Goal: Navigation & Orientation: Find specific page/section

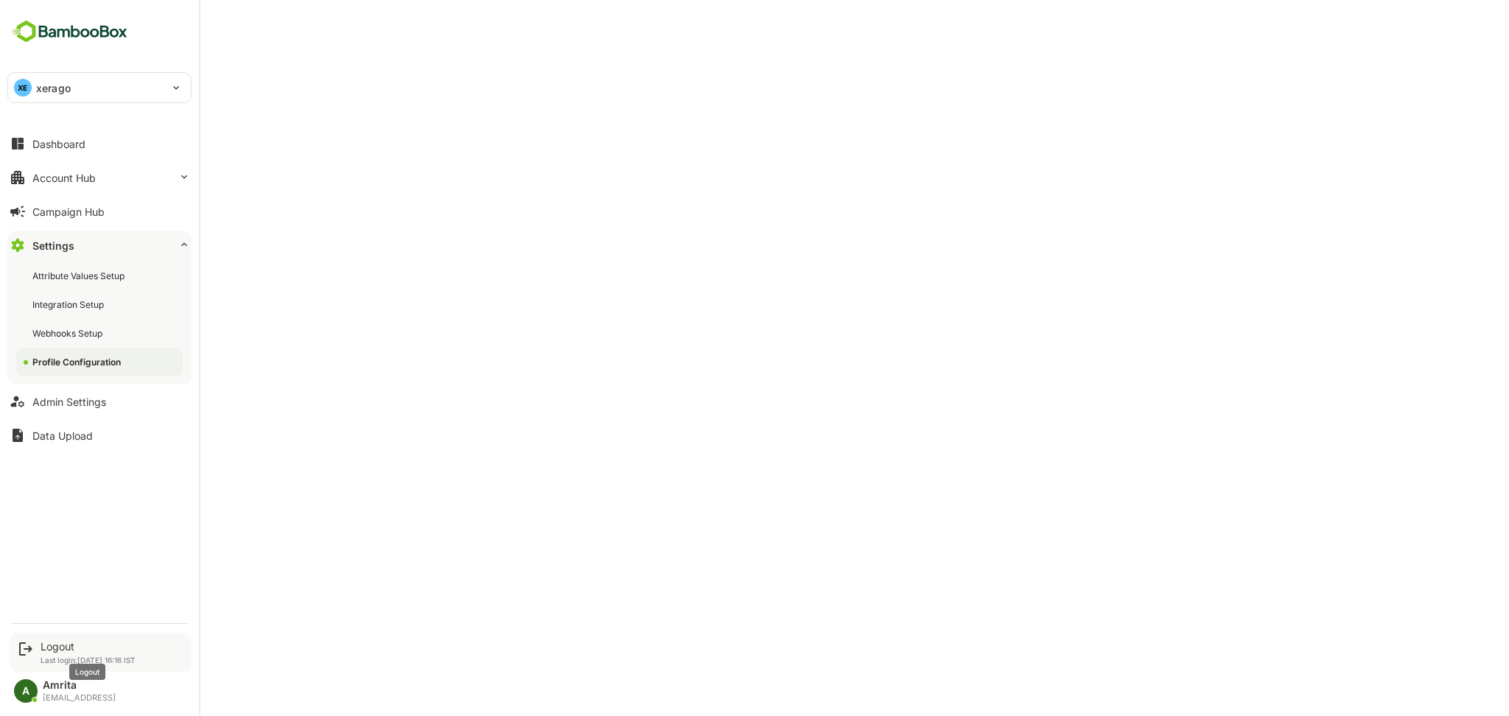
click at [56, 643] on div "Logout" at bounding box center [88, 646] width 95 height 13
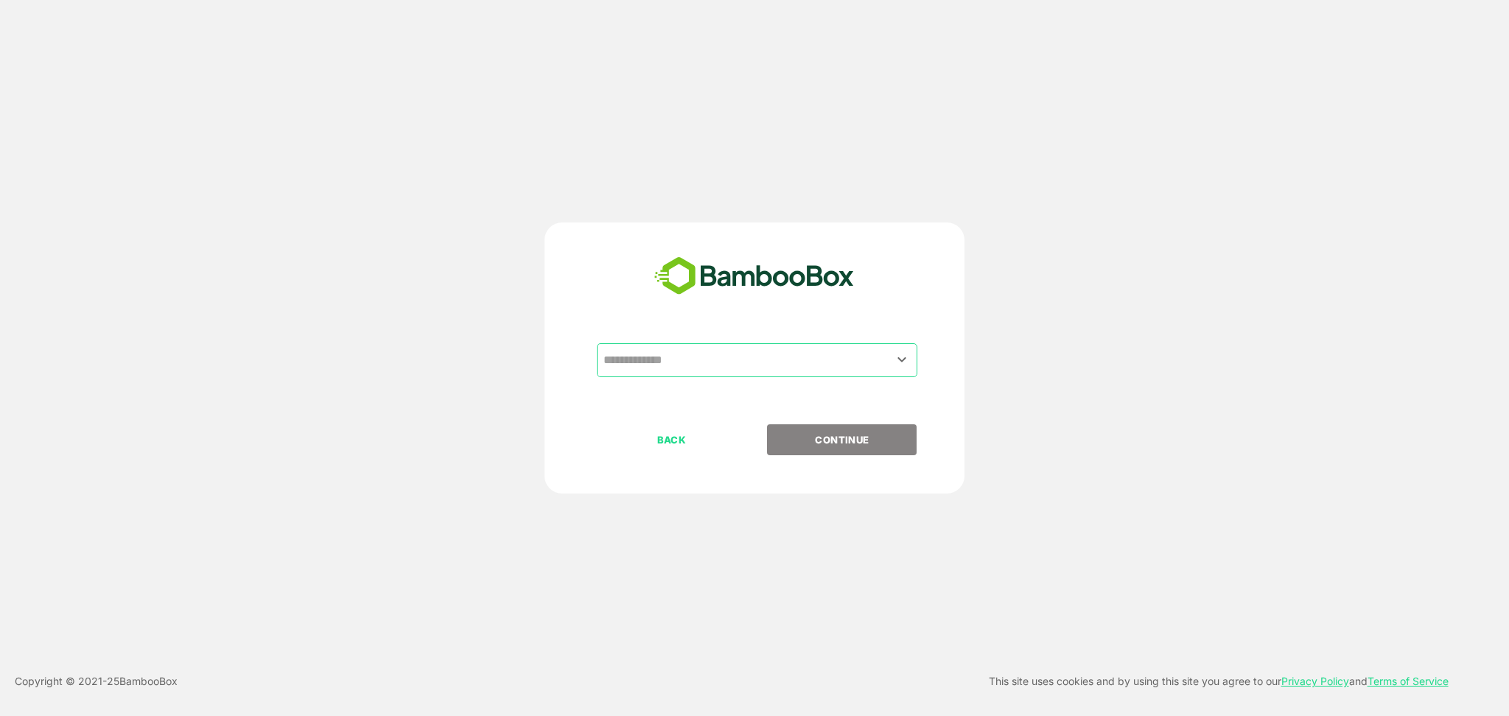
click at [694, 371] on input "text" at bounding box center [757, 360] width 315 height 28
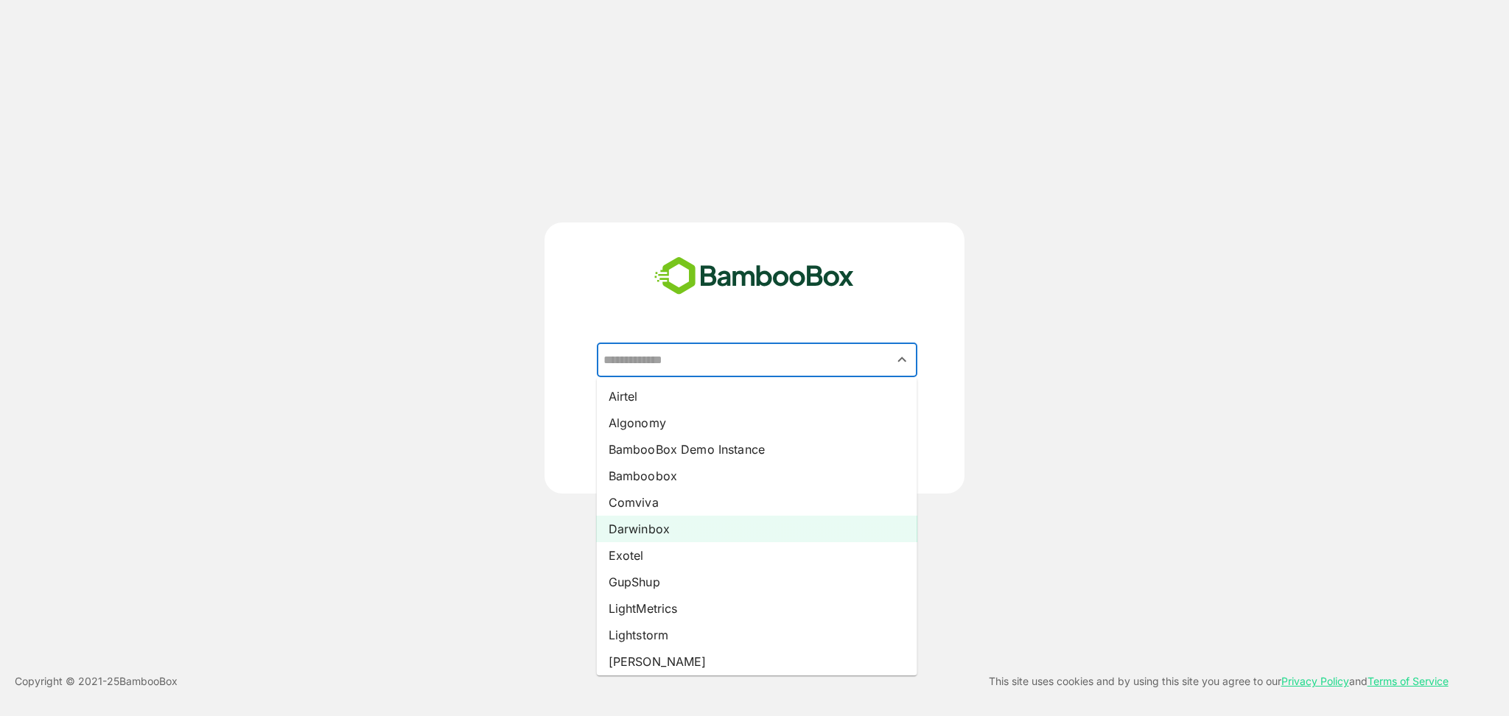
click at [689, 533] on li "Darwinbox" at bounding box center [757, 529] width 321 height 27
type input "*********"
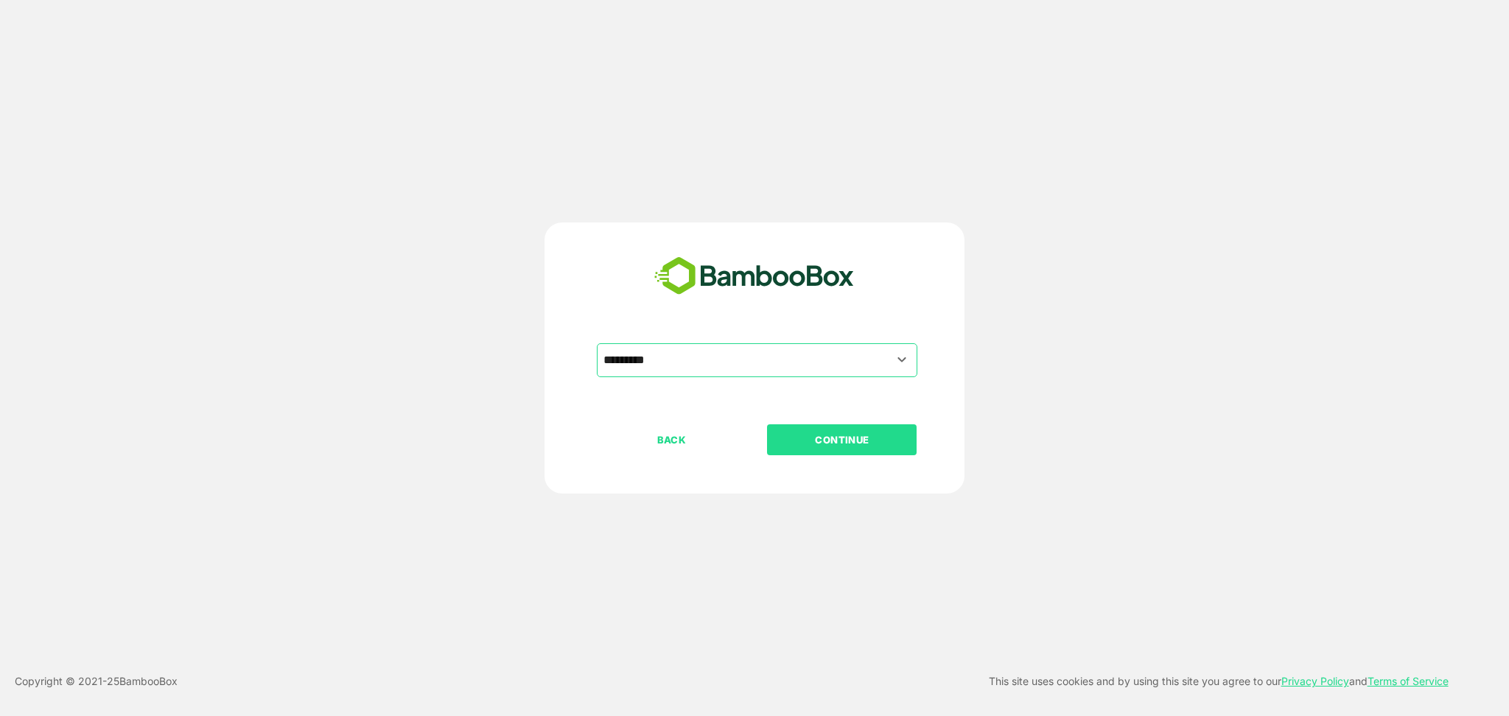
click at [863, 438] on p "CONTINUE" at bounding box center [842, 440] width 147 height 16
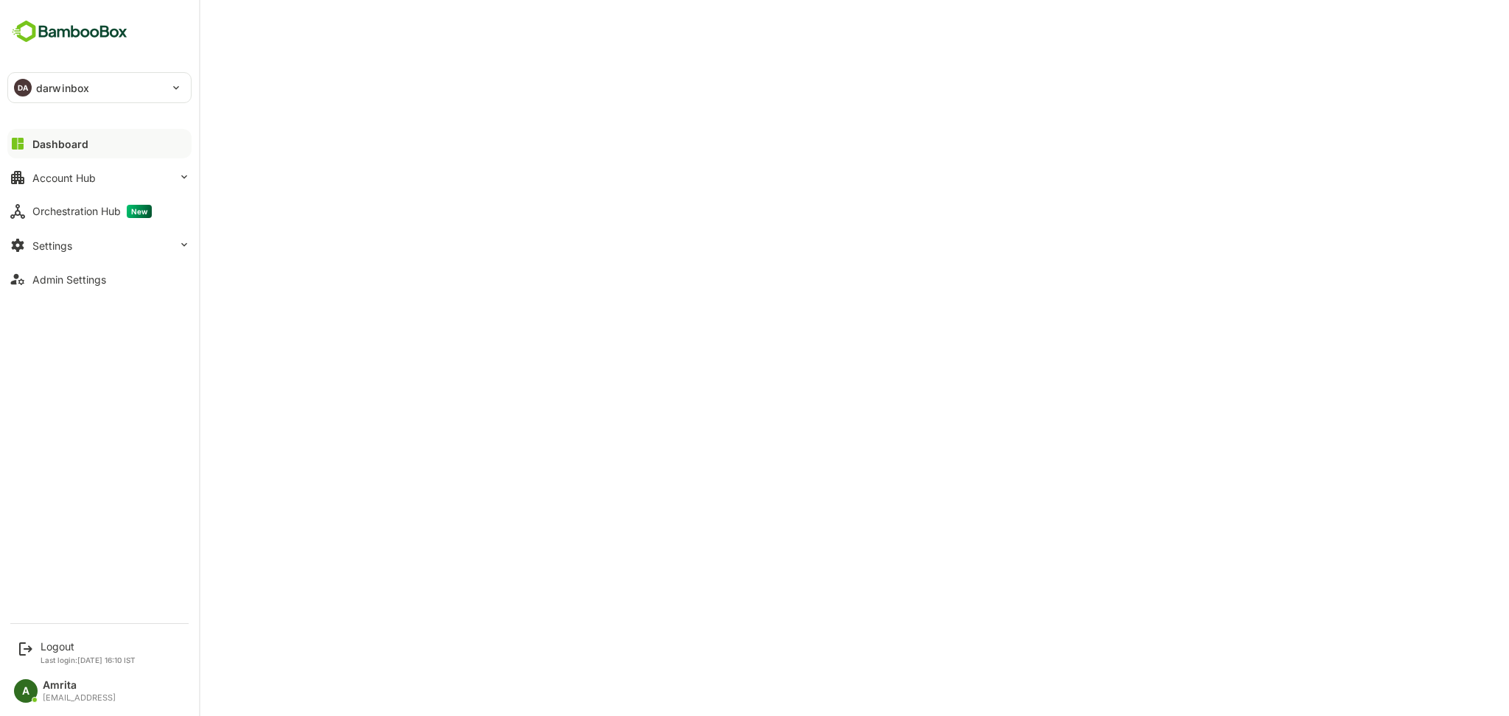
click at [135, 155] on button "Dashboard" at bounding box center [99, 143] width 184 height 29
click at [128, 177] on button "Account Hub" at bounding box center [99, 177] width 184 height 29
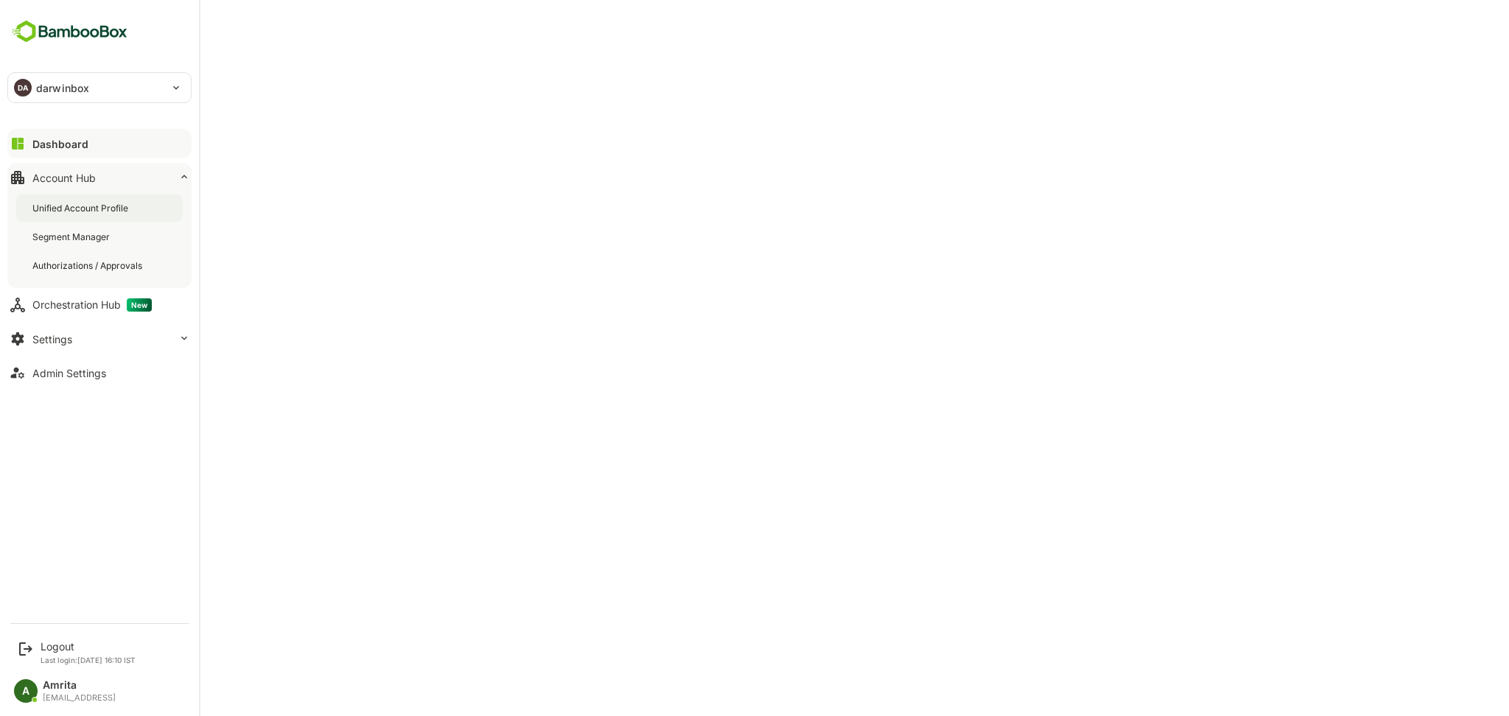
click at [131, 212] on div "Unified Account Profile" at bounding box center [81, 208] width 99 height 13
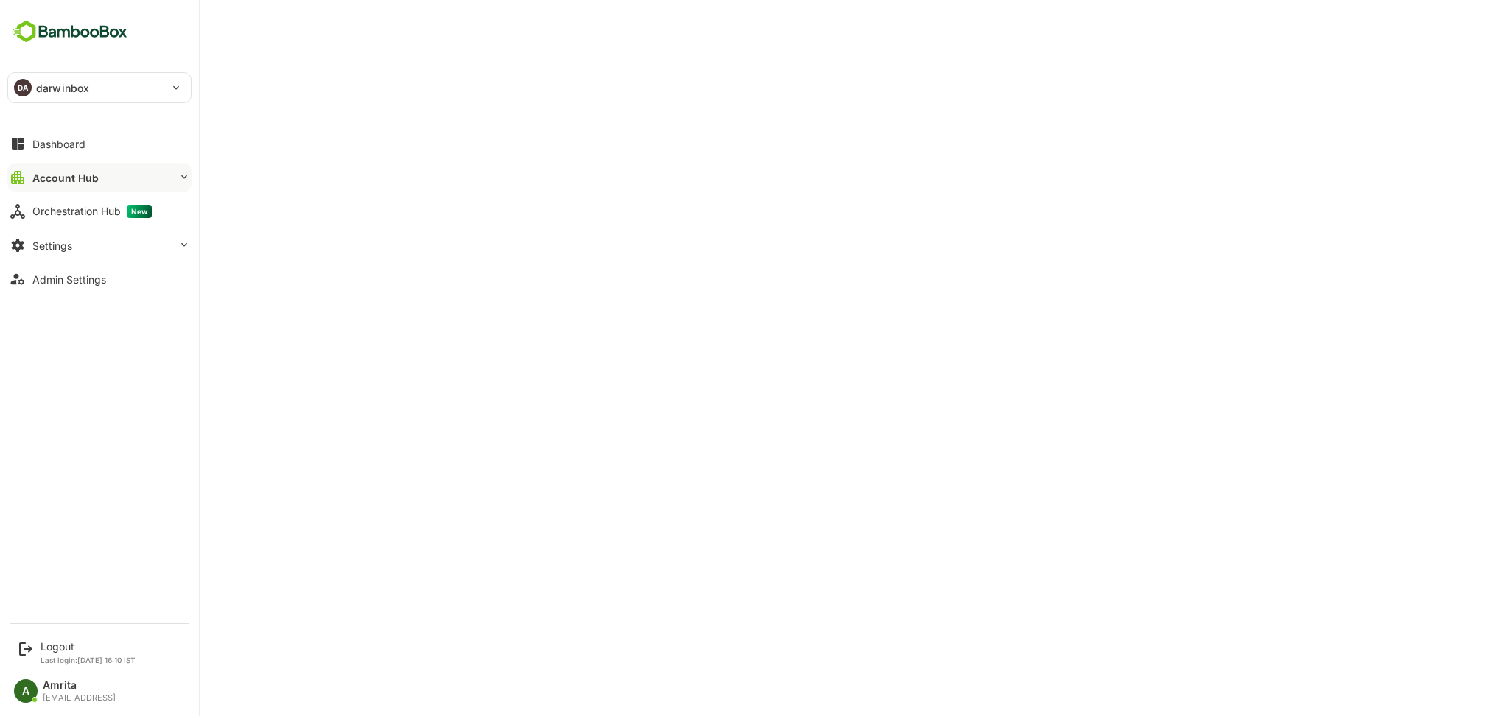
click at [150, 176] on button "Account Hub" at bounding box center [99, 177] width 184 height 29
click at [60, 650] on div "Logout" at bounding box center [88, 646] width 95 height 13
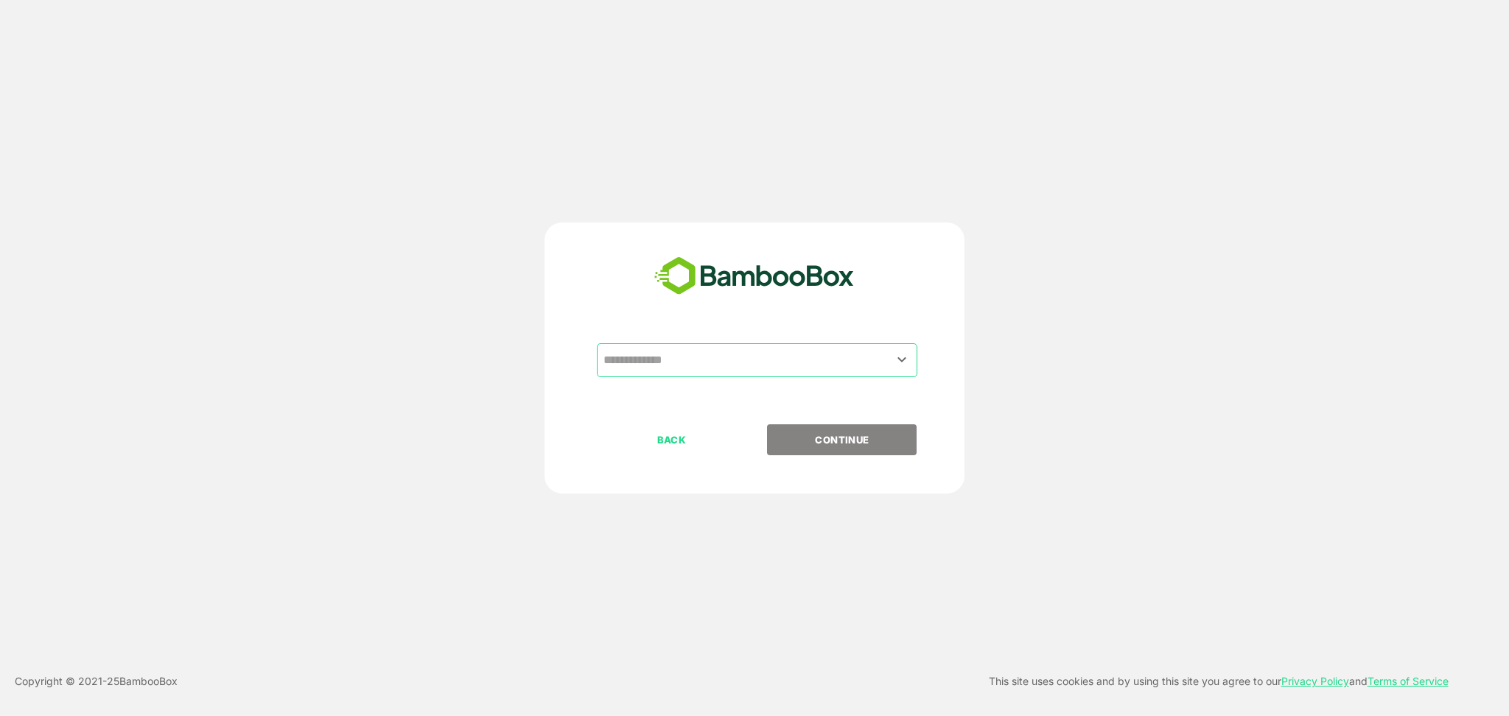
click at [733, 360] on input "text" at bounding box center [757, 360] width 315 height 28
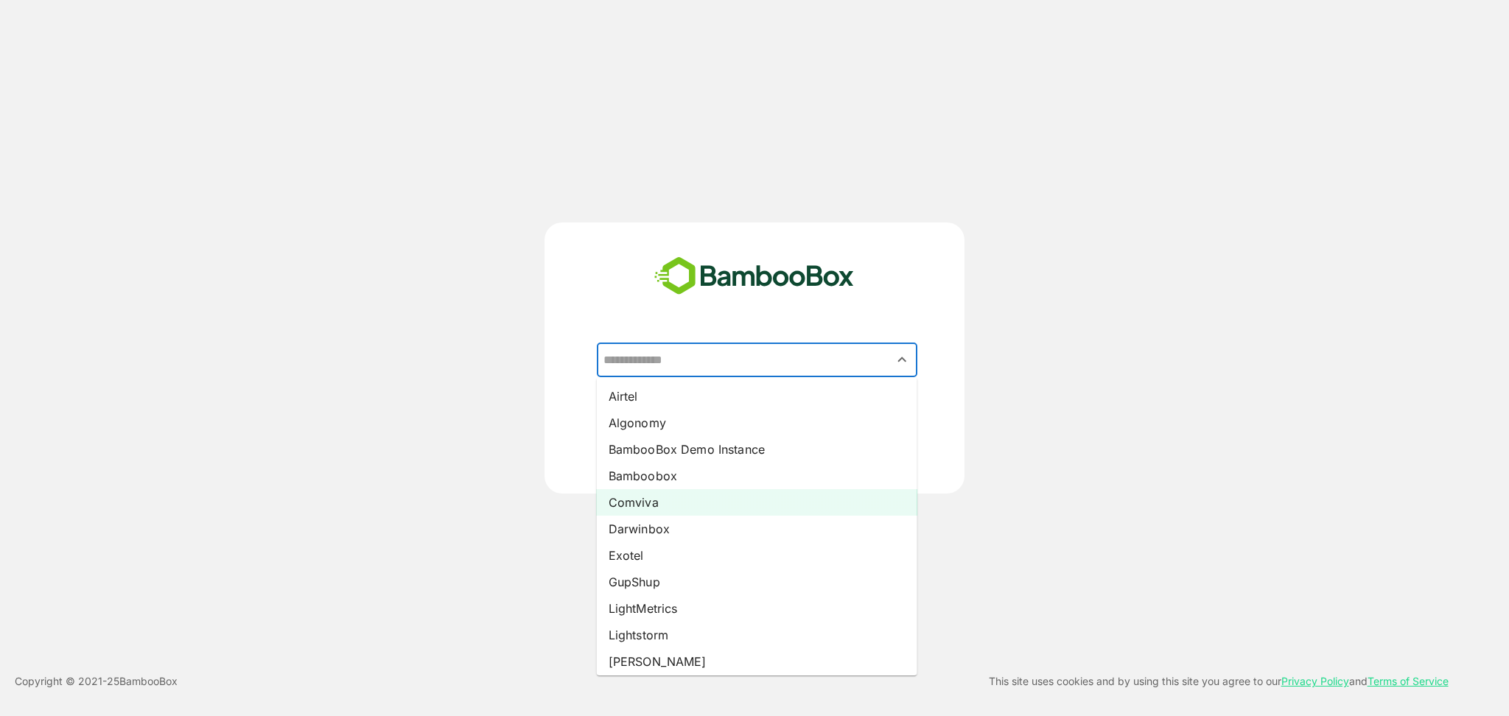
click at [674, 498] on li "Comviva" at bounding box center [757, 502] width 321 height 27
type input "*******"
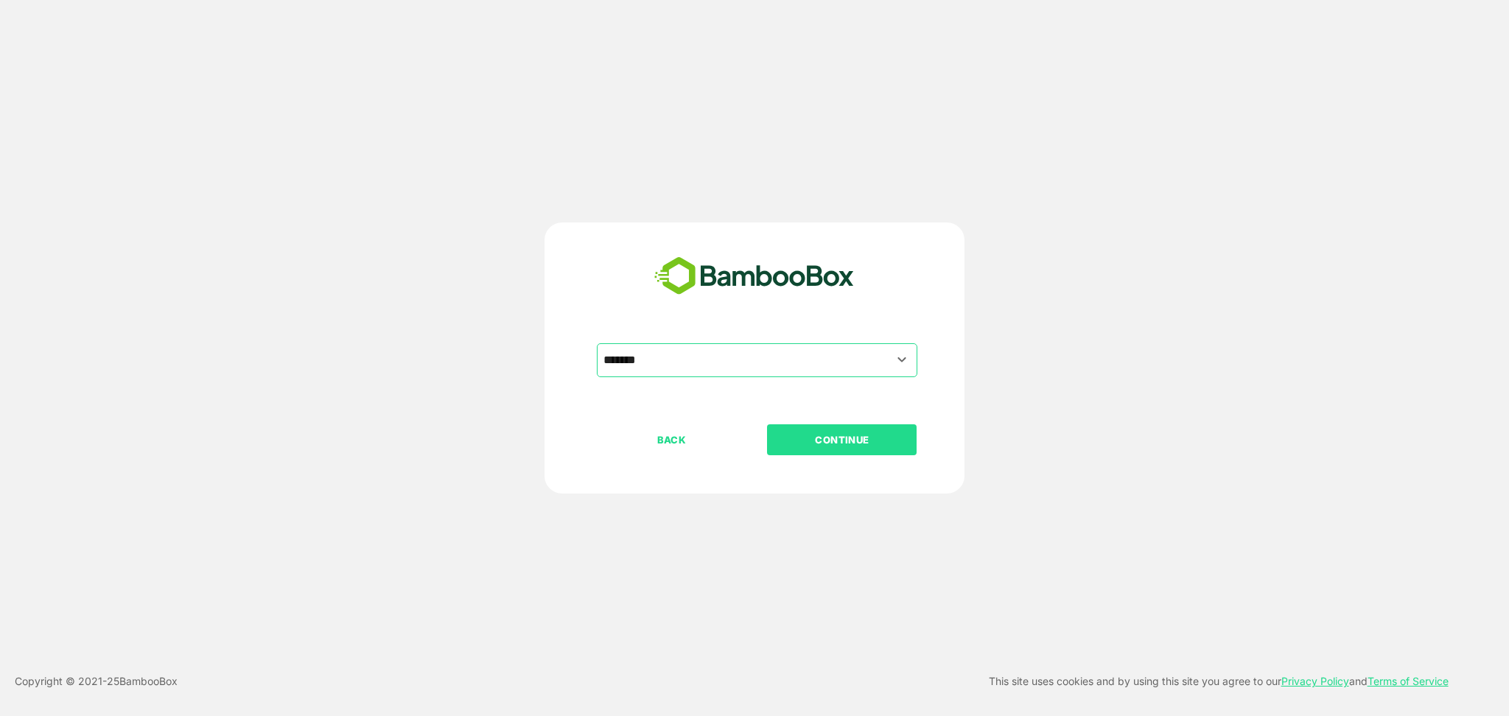
click at [808, 427] on button "CONTINUE" at bounding box center [842, 439] width 150 height 31
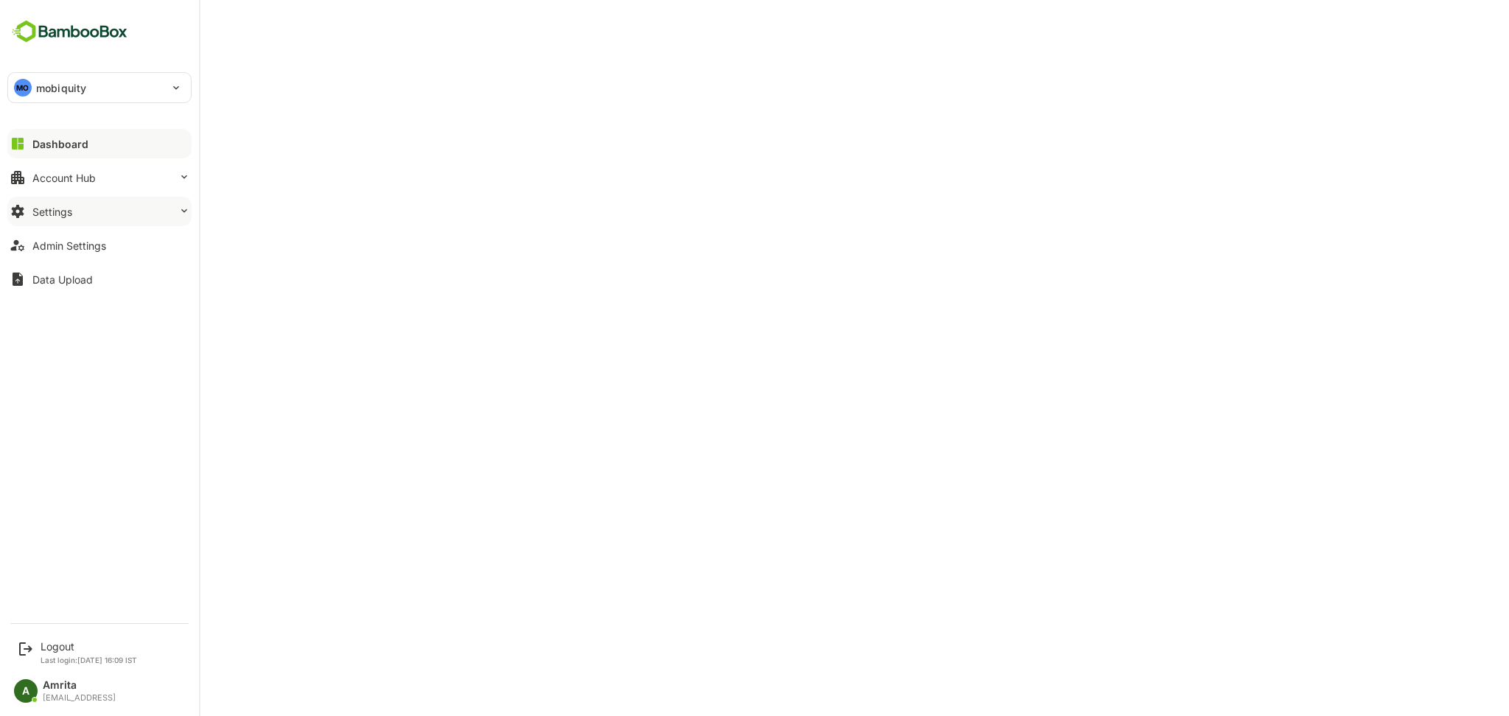
click at [63, 214] on div "Settings" at bounding box center [52, 212] width 40 height 13
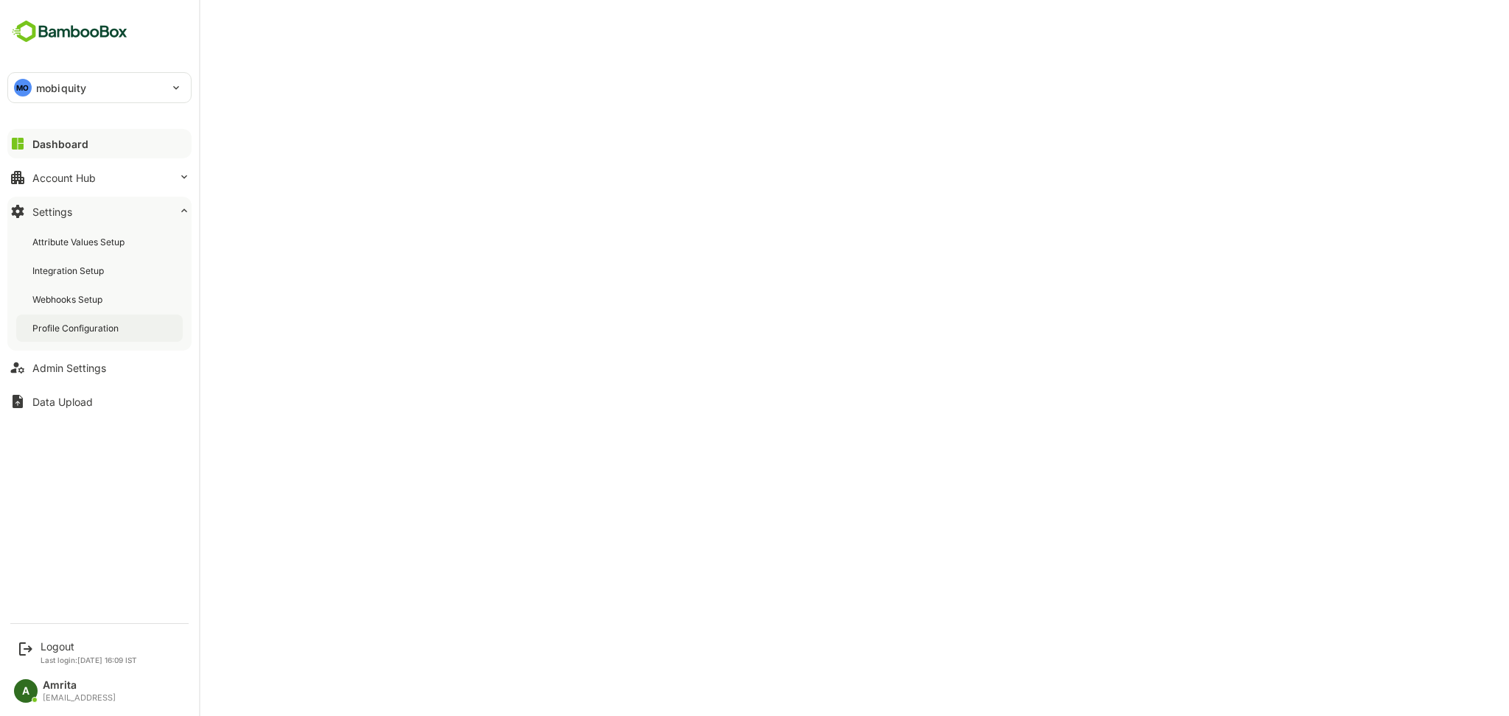
click at [73, 322] on div "Profile Configuration" at bounding box center [76, 328] width 89 height 13
click at [61, 172] on div "Account Hub" at bounding box center [63, 178] width 63 height 13
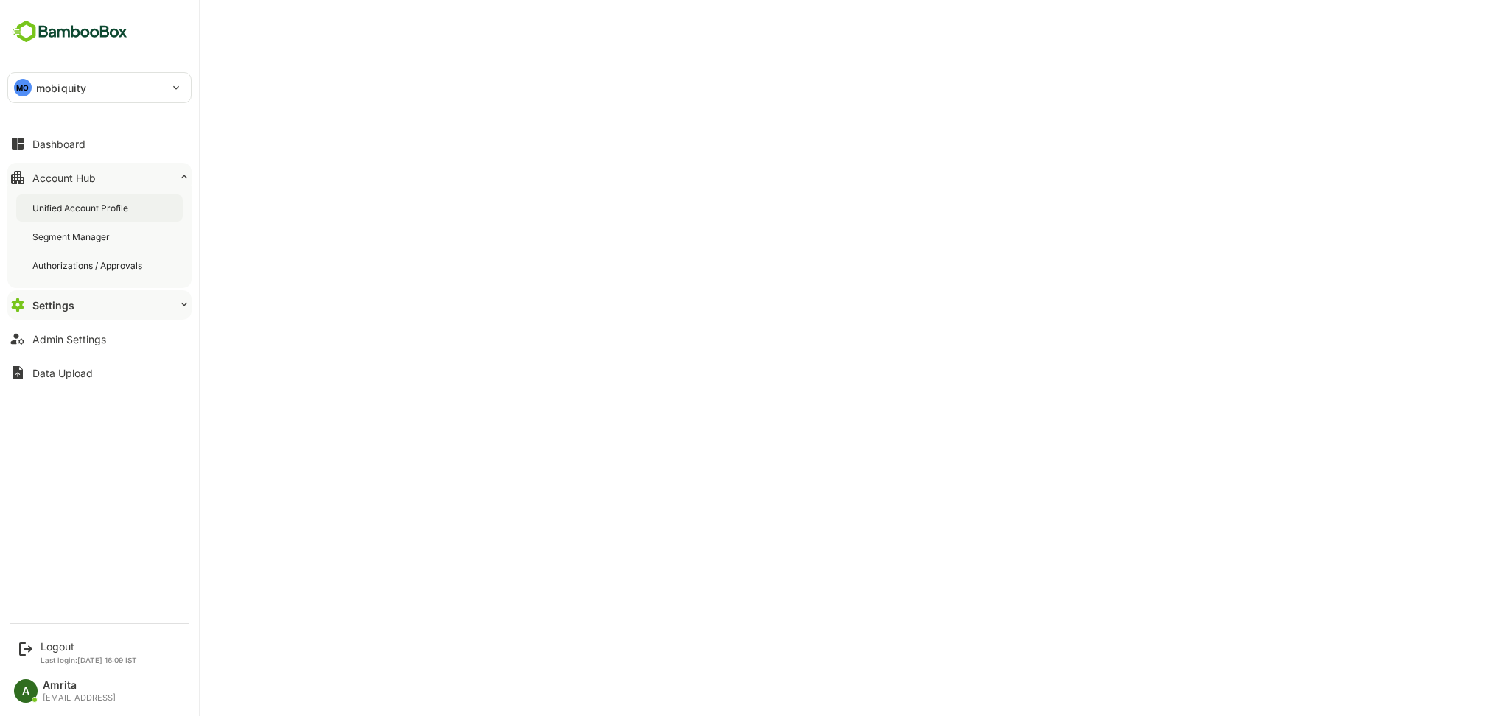
click at [74, 207] on div "Unified Account Profile" at bounding box center [81, 208] width 99 height 13
click at [65, 317] on button "Settings" at bounding box center [99, 304] width 184 height 29
click at [68, 330] on div "Profile Configuration" at bounding box center [76, 328] width 89 height 13
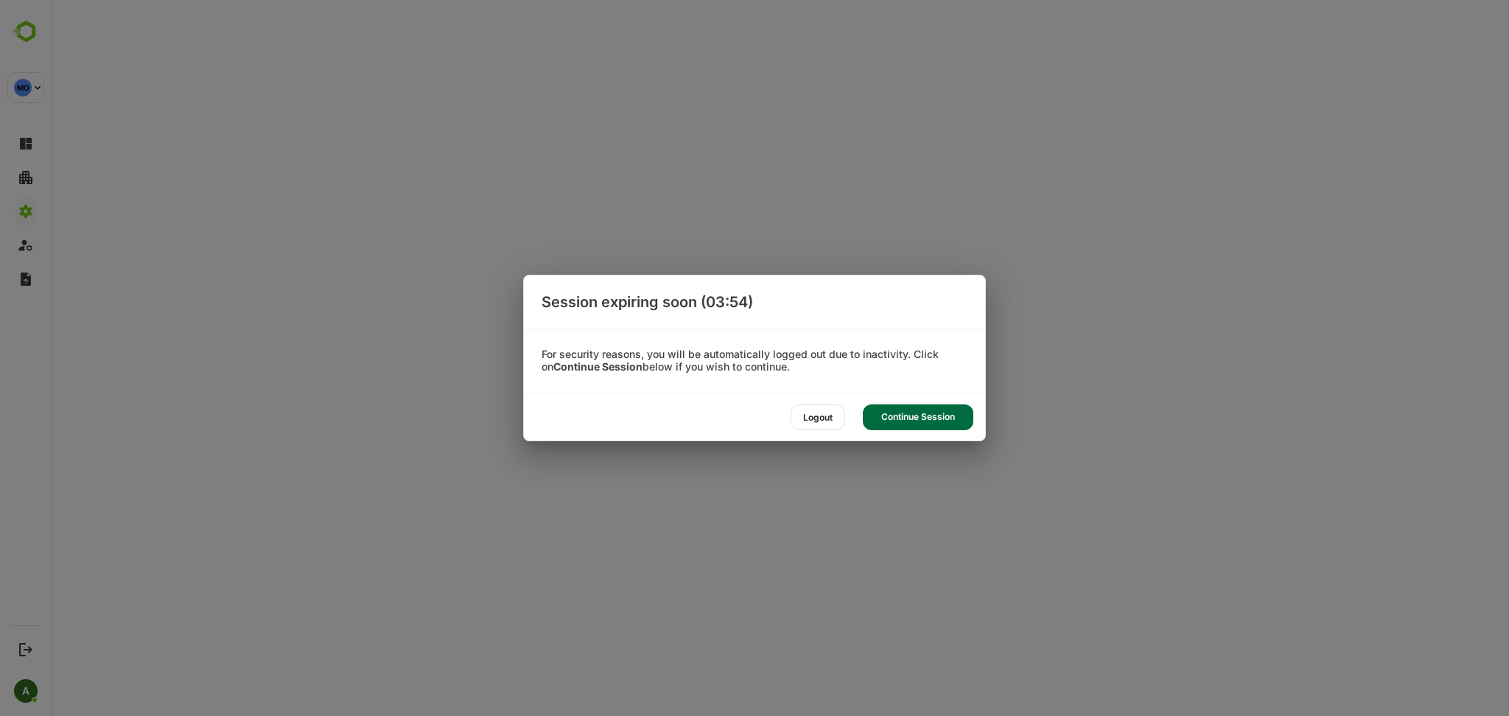
click at [906, 411] on div "Continue Session" at bounding box center [918, 418] width 111 height 26
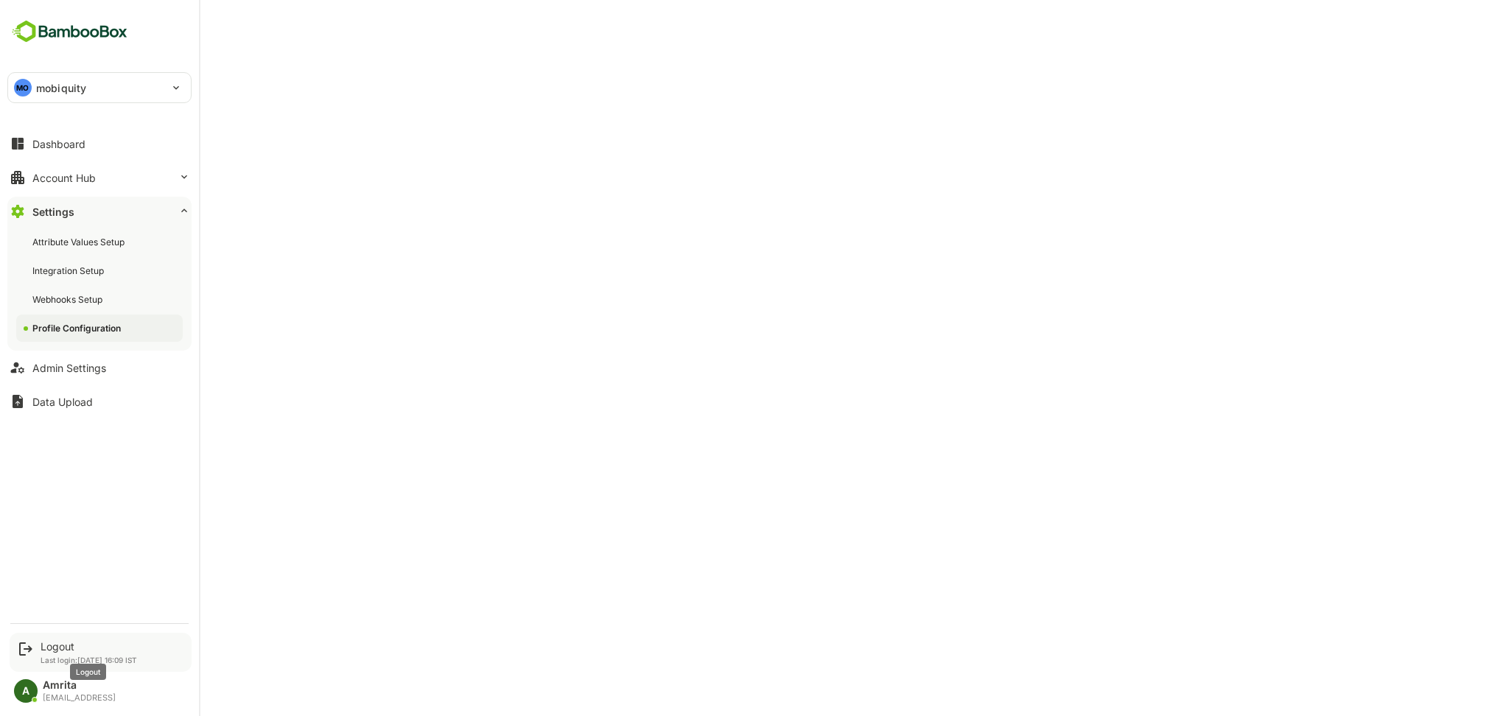
click at [77, 653] on div "Logout" at bounding box center [89, 646] width 97 height 13
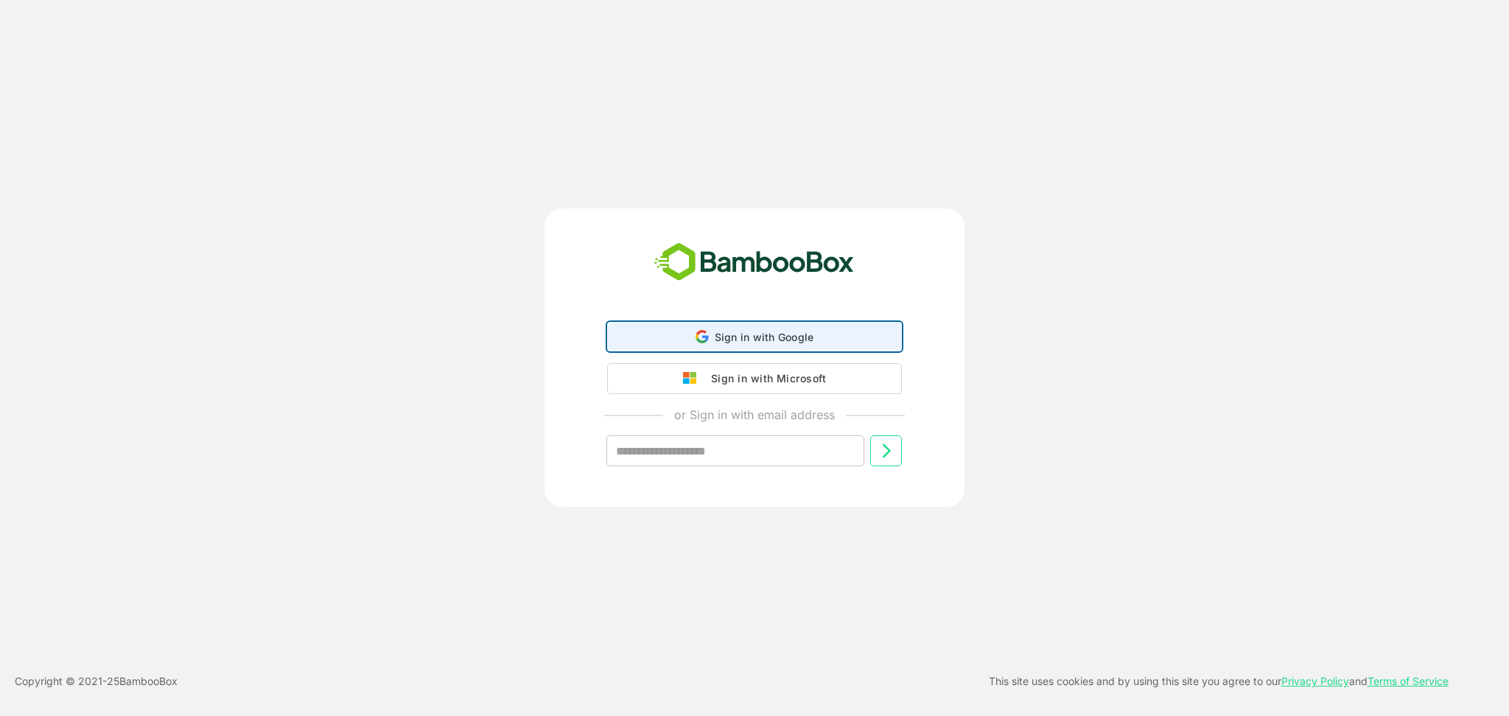
click at [706, 346] on div "Sign in with Google Sign in with Google. Opens in new tab" at bounding box center [755, 337] width 276 height 28
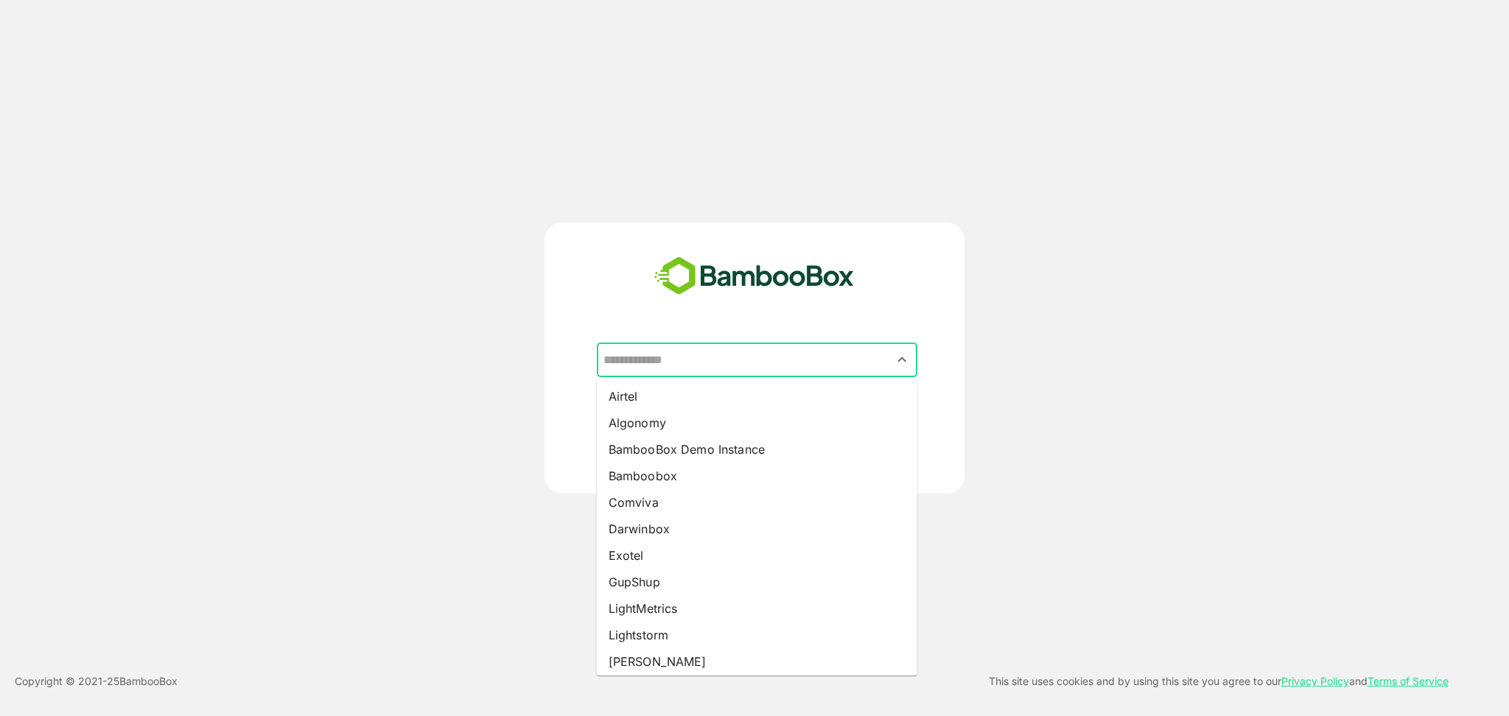
click at [646, 354] on input "text" at bounding box center [757, 360] width 315 height 28
click at [668, 523] on li "Darwinbox" at bounding box center [757, 529] width 321 height 27
type input "*********"
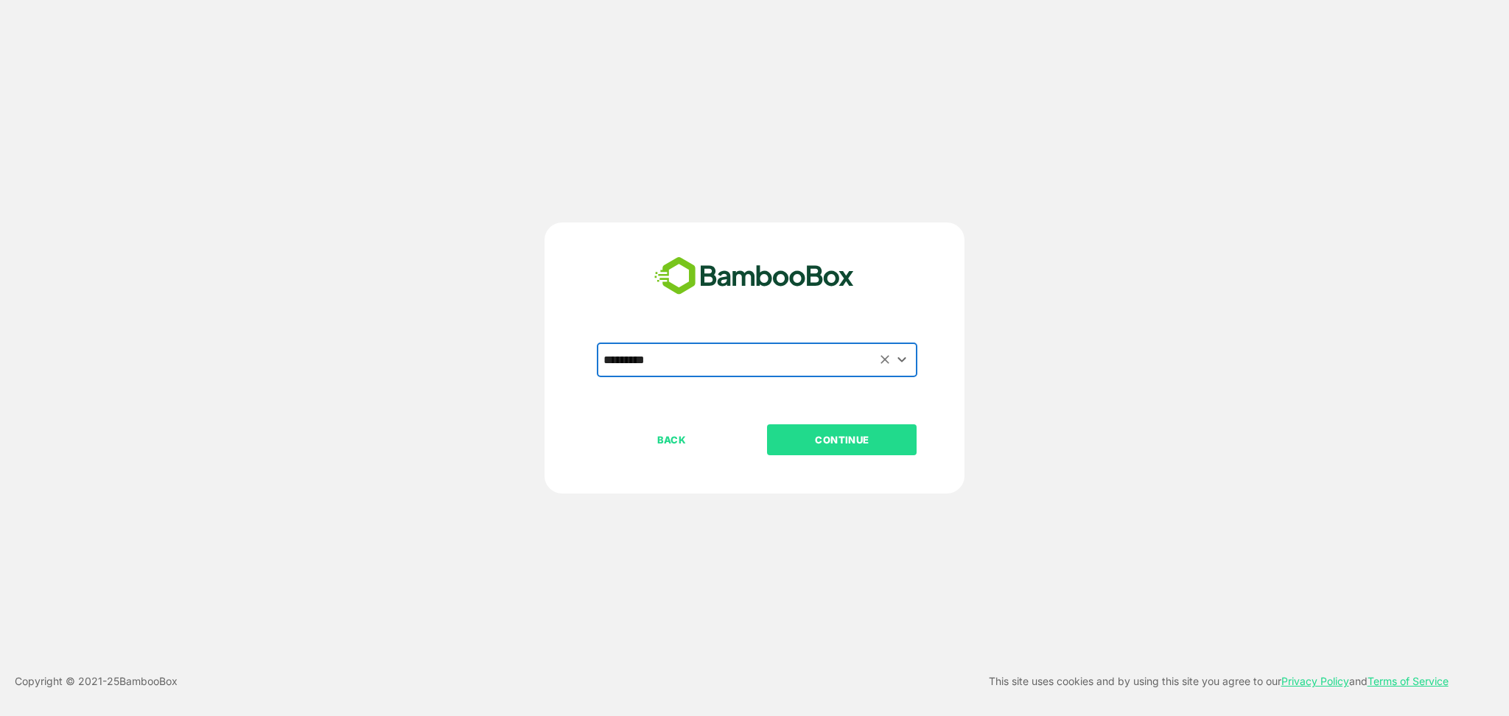
click at [852, 438] on p "CONTINUE" at bounding box center [842, 440] width 147 height 16
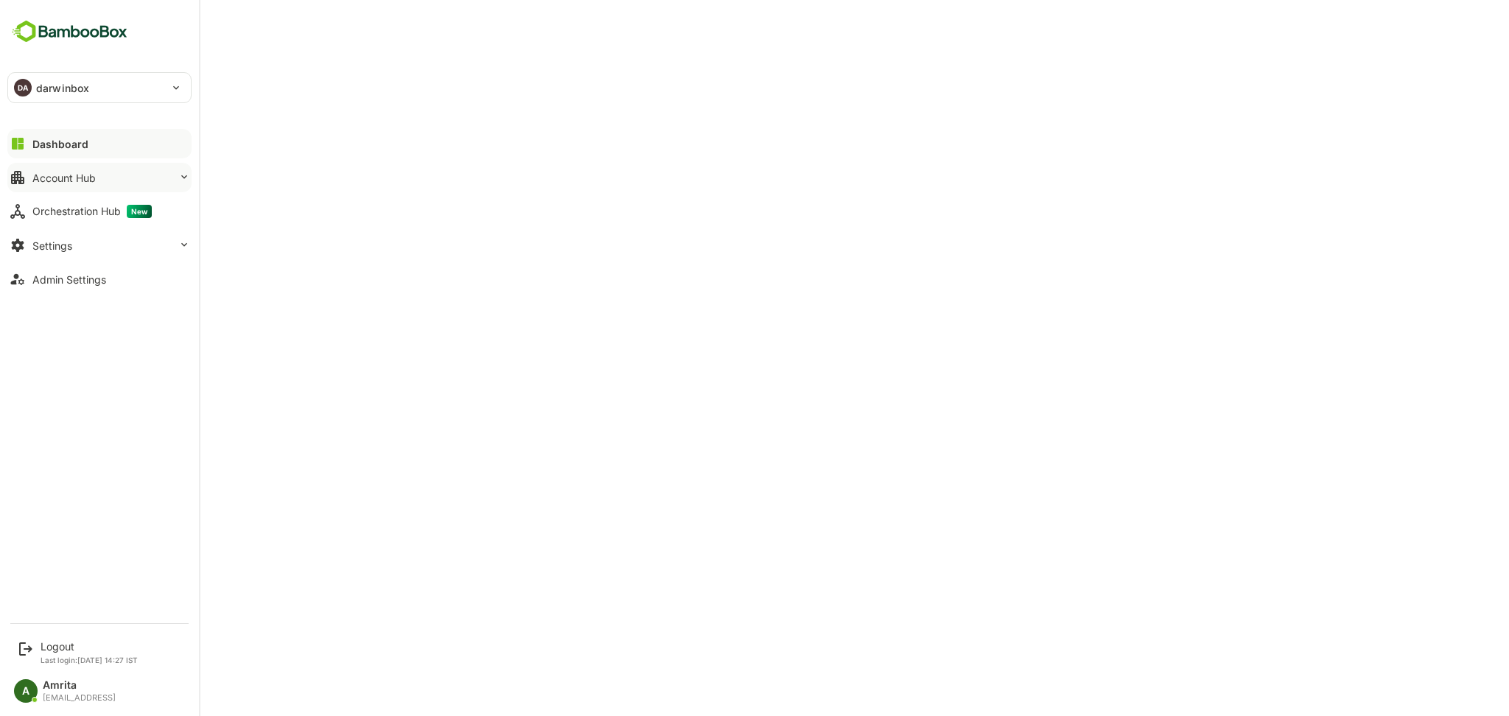
click at [29, 182] on button "Account Hub" at bounding box center [99, 177] width 184 height 29
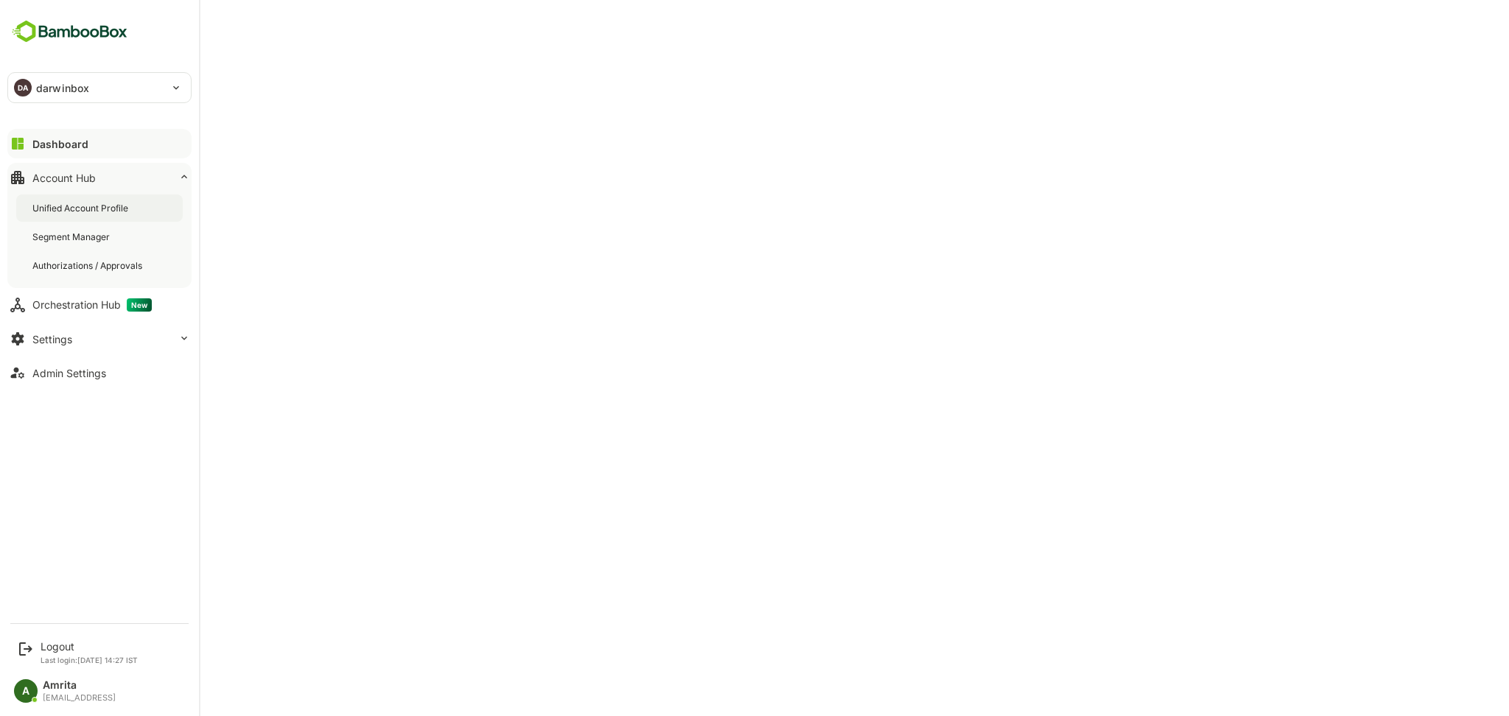
click at [105, 213] on div "Unified Account Profile" at bounding box center [81, 208] width 99 height 13
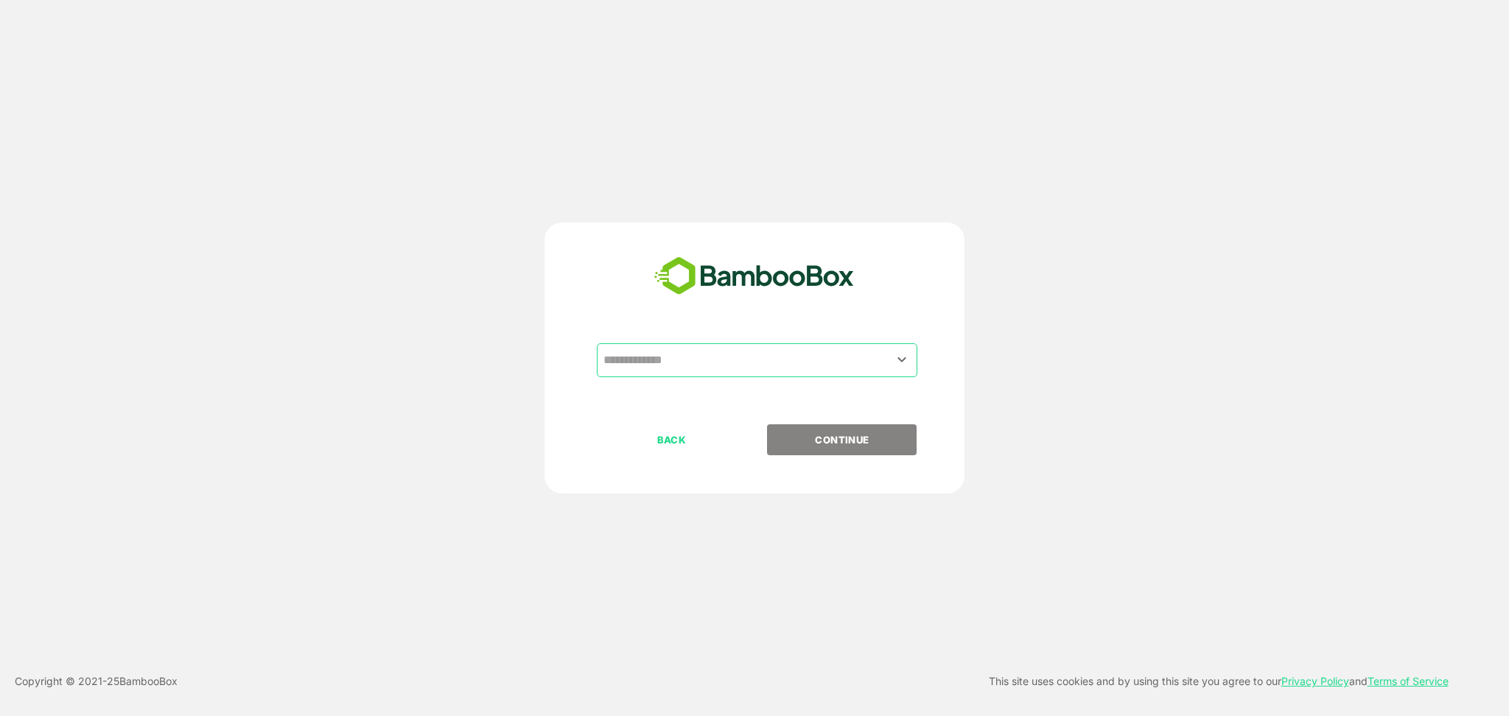
click at [773, 365] on input "text" at bounding box center [757, 360] width 315 height 28
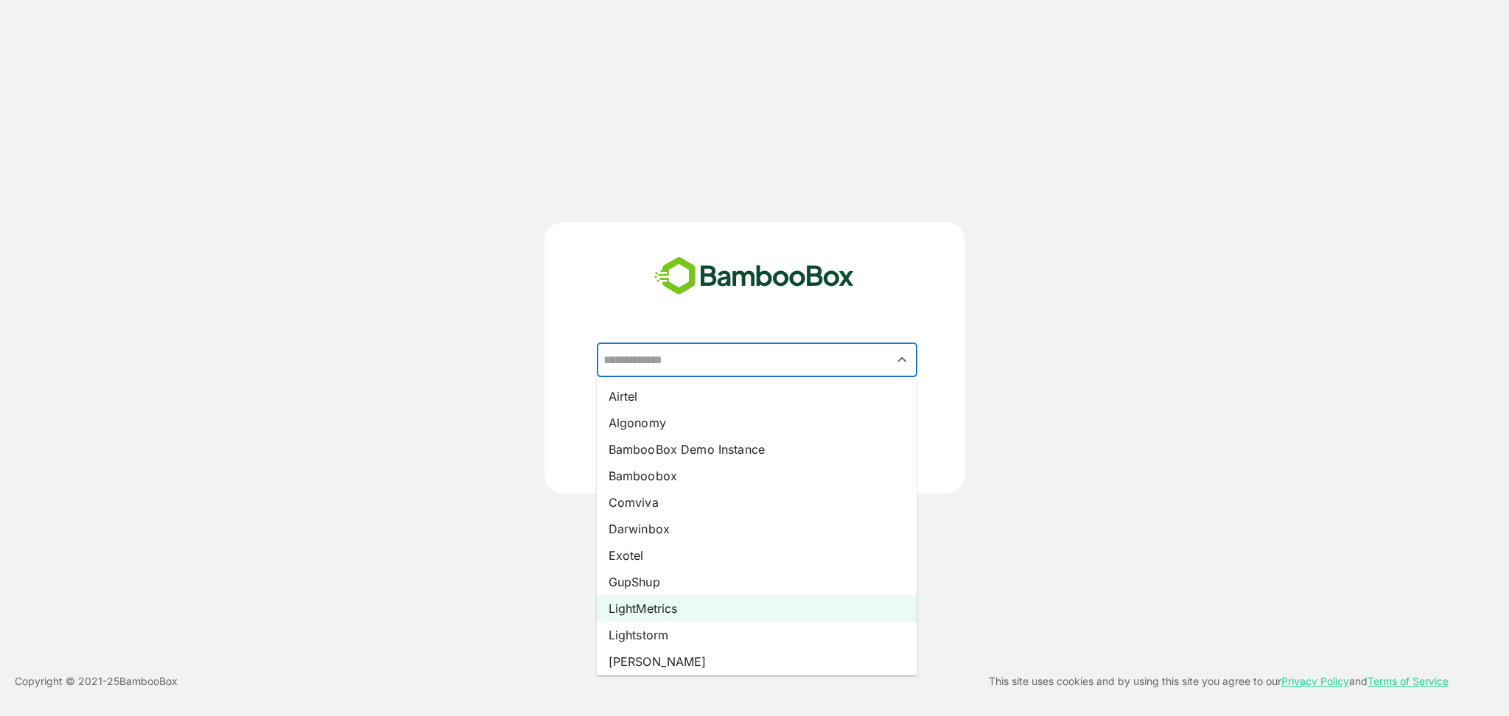
click at [706, 618] on li "LightMetrics" at bounding box center [757, 608] width 321 height 27
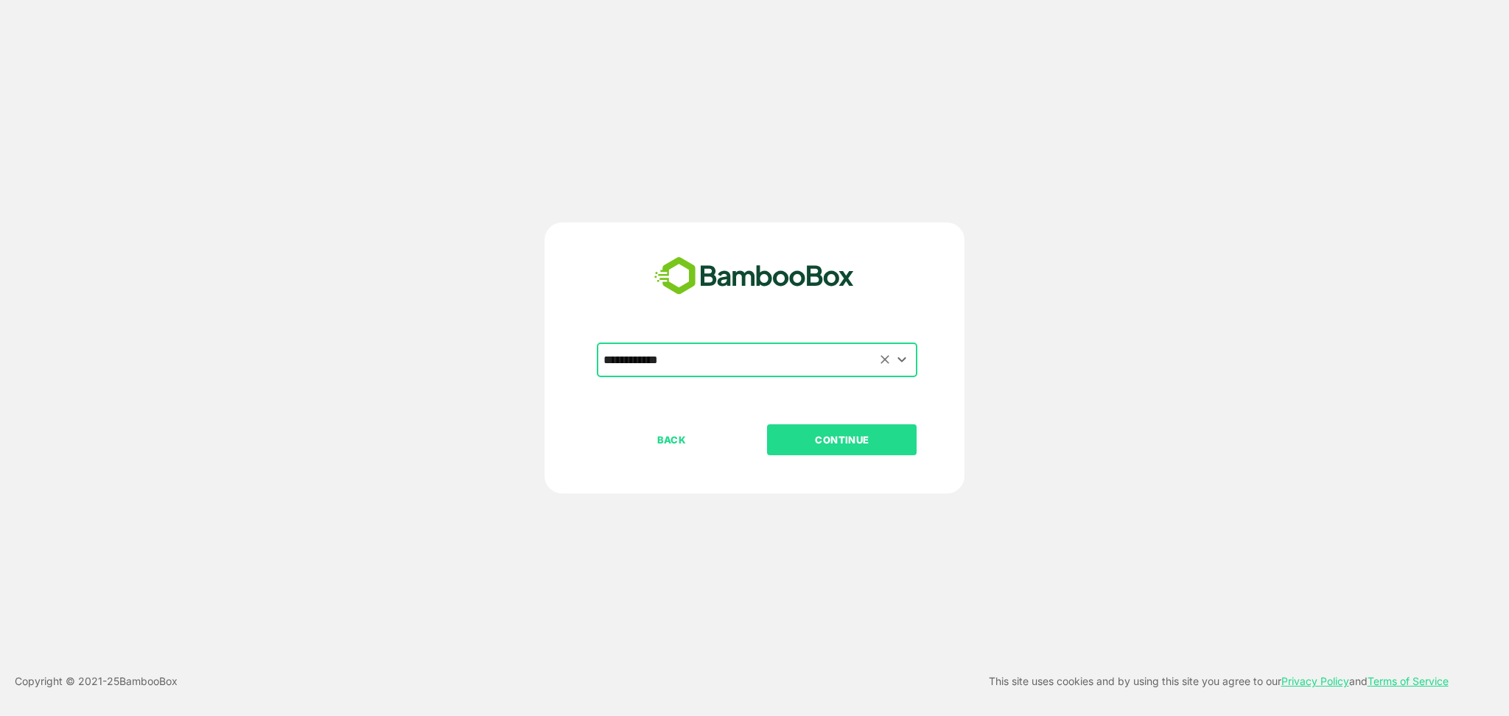
click at [793, 343] on div "**********" at bounding box center [757, 360] width 321 height 34
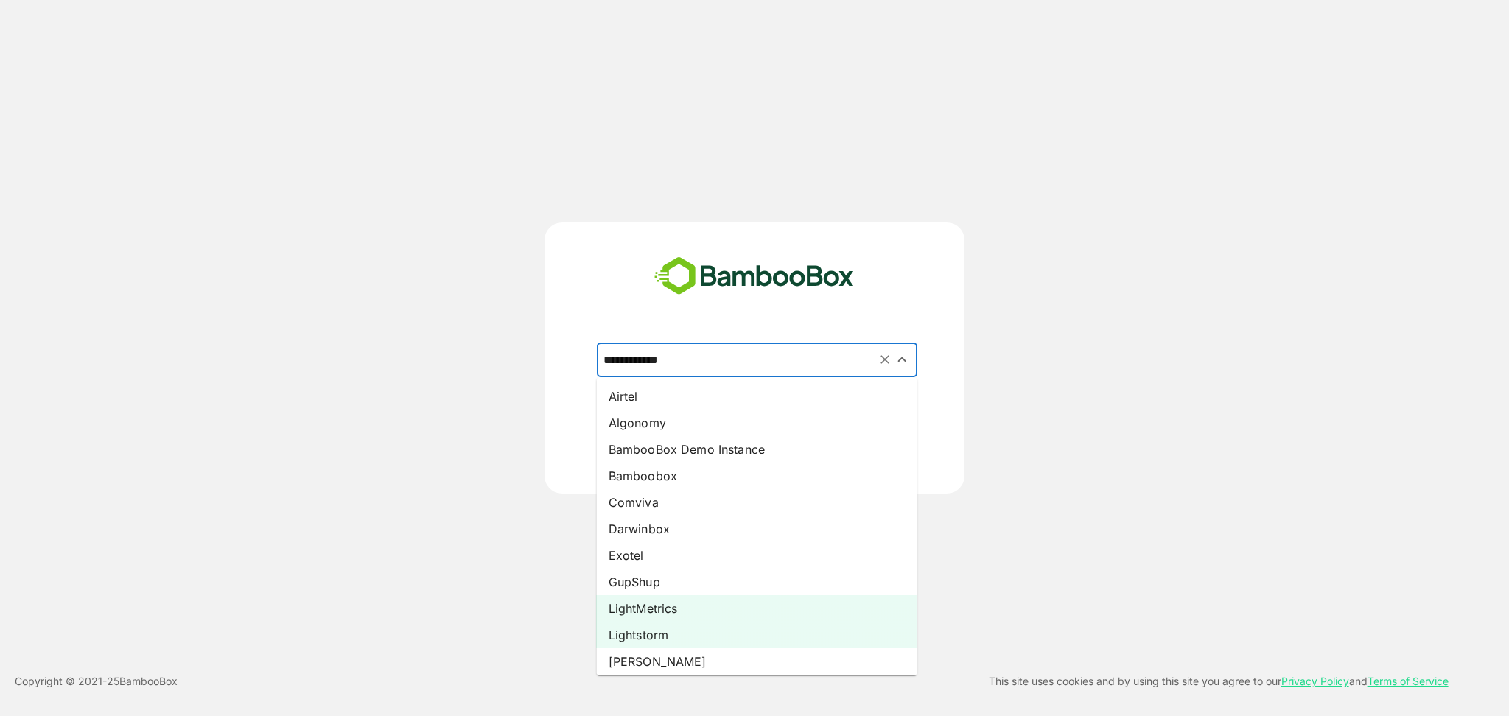
click at [692, 626] on li "Lightstorm" at bounding box center [757, 635] width 321 height 27
type input "**********"
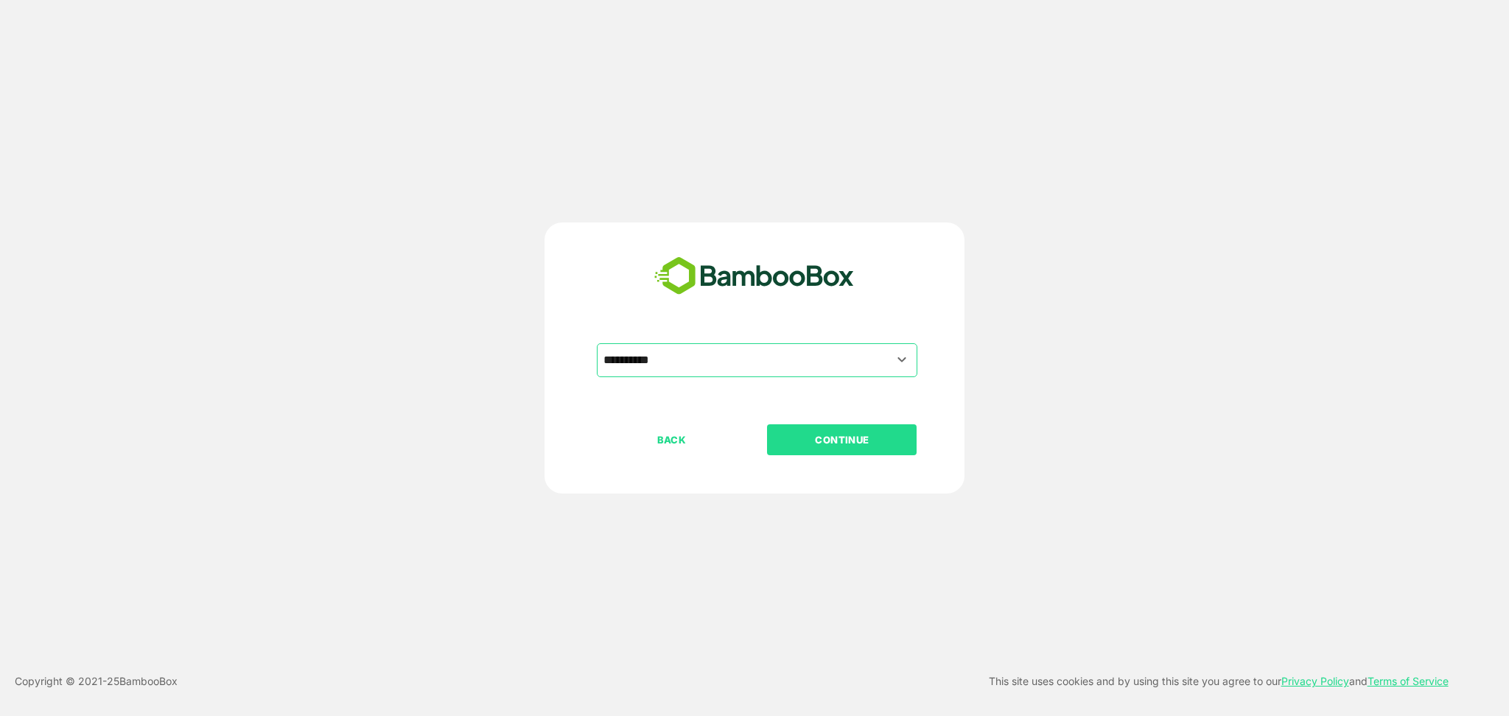
click at [805, 447] on p "CONTINUE" at bounding box center [842, 440] width 147 height 16
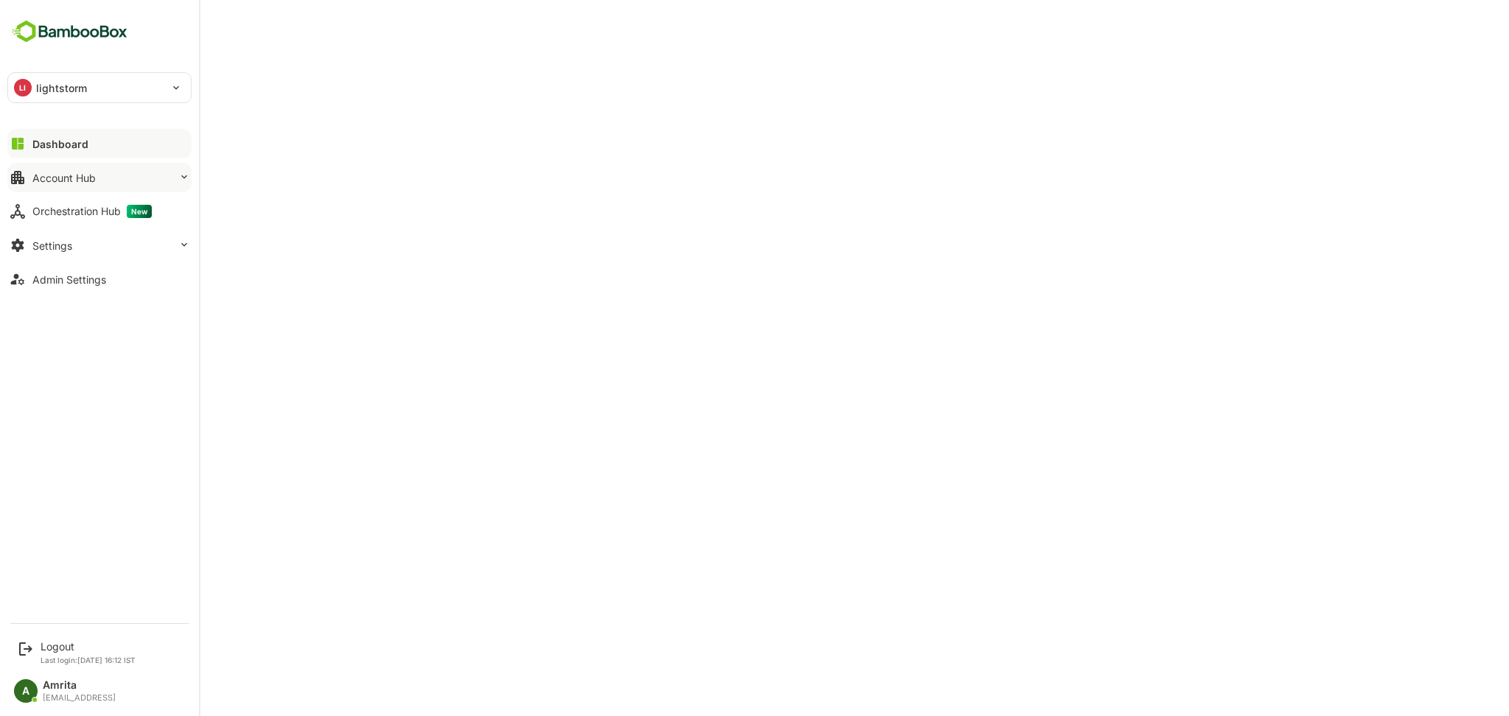
click at [80, 188] on button "Account Hub" at bounding box center [99, 177] width 184 height 29
click at [52, 96] on div "LI lightstorm" at bounding box center [90, 87] width 165 height 29
click at [458, 60] on div at bounding box center [754, 358] width 1509 height 716
click at [43, 150] on button "Dashboard" at bounding box center [99, 143] width 184 height 29
click at [25, 139] on icon at bounding box center [18, 144] width 18 height 18
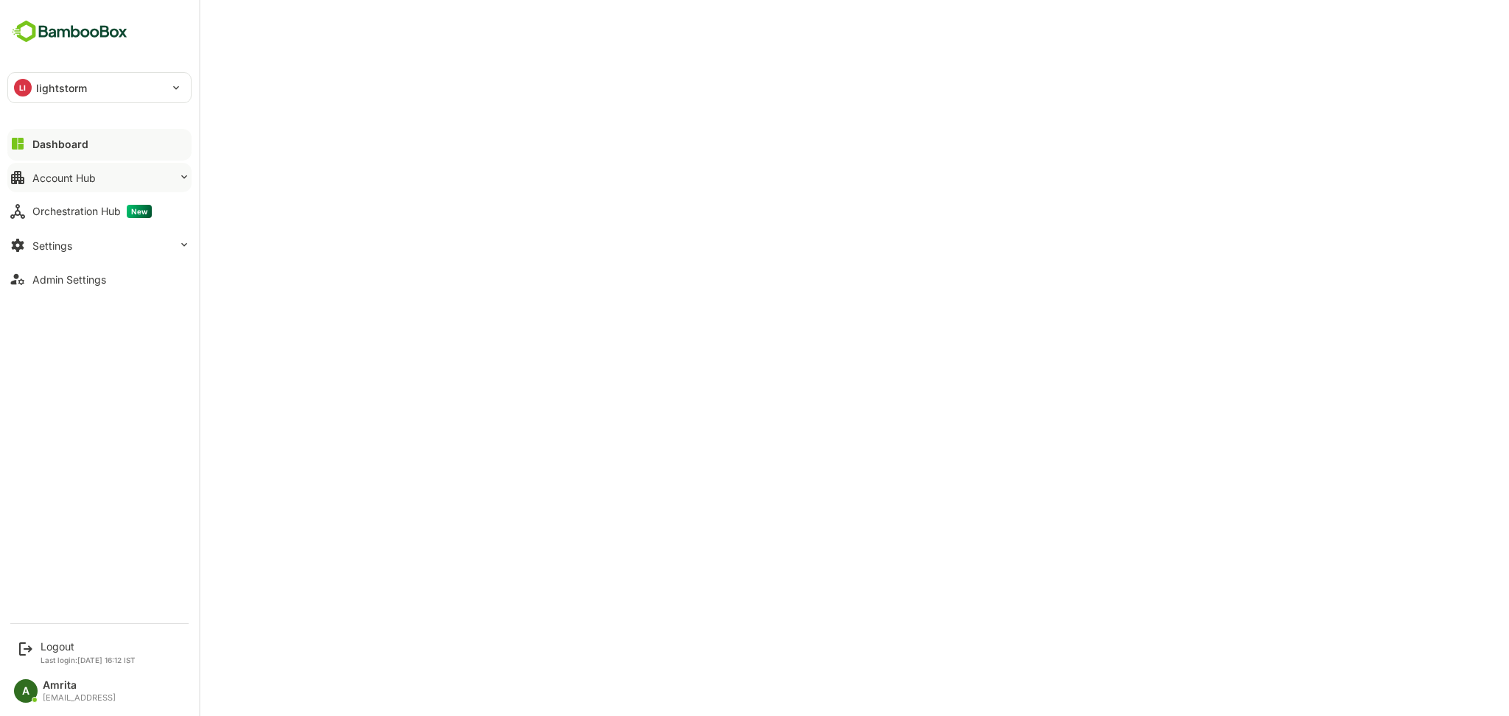
click at [54, 192] on button "Account Hub" at bounding box center [99, 177] width 184 height 29
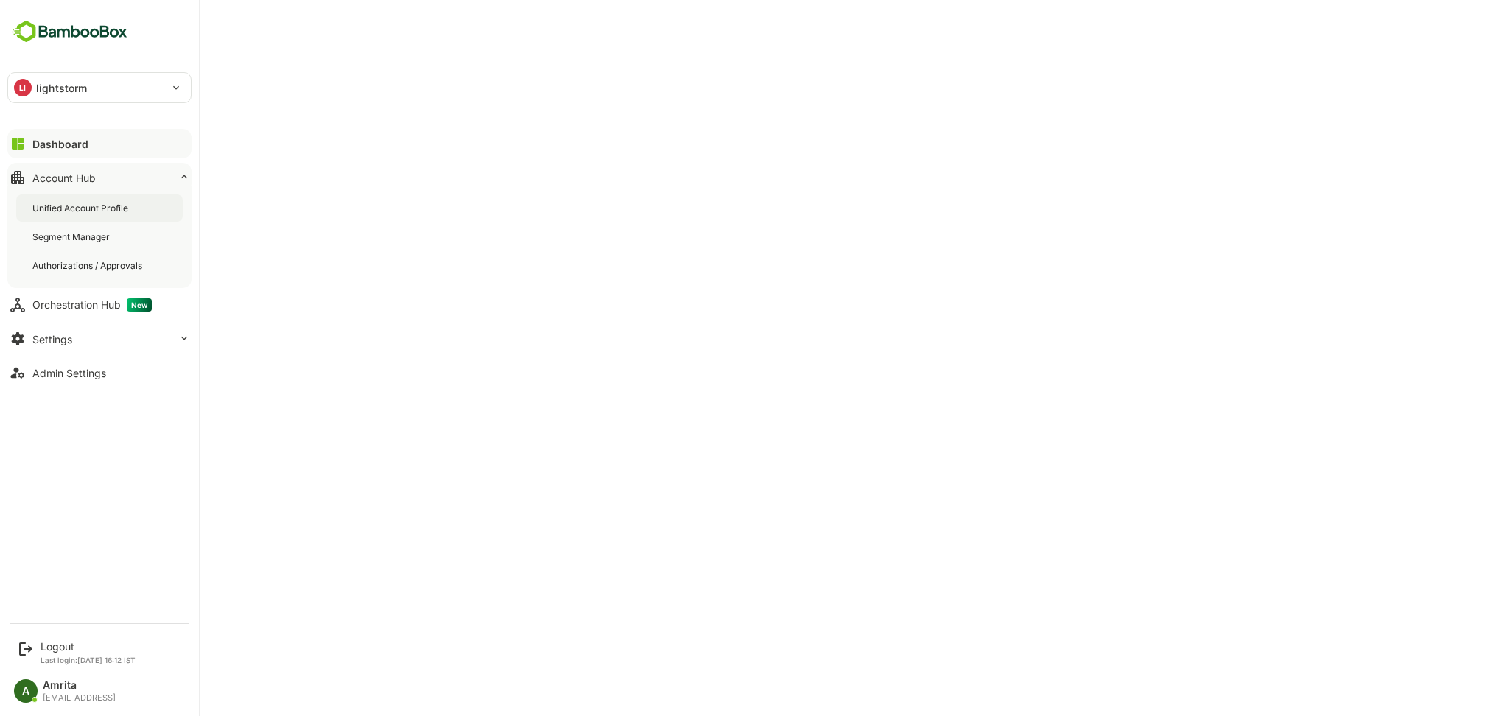
click at [75, 214] on div "Unified Account Profile" at bounding box center [99, 208] width 167 height 27
click at [57, 368] on div "Admin Settings" at bounding box center [69, 373] width 74 height 13
